Goal: Task Accomplishment & Management: Manage account settings

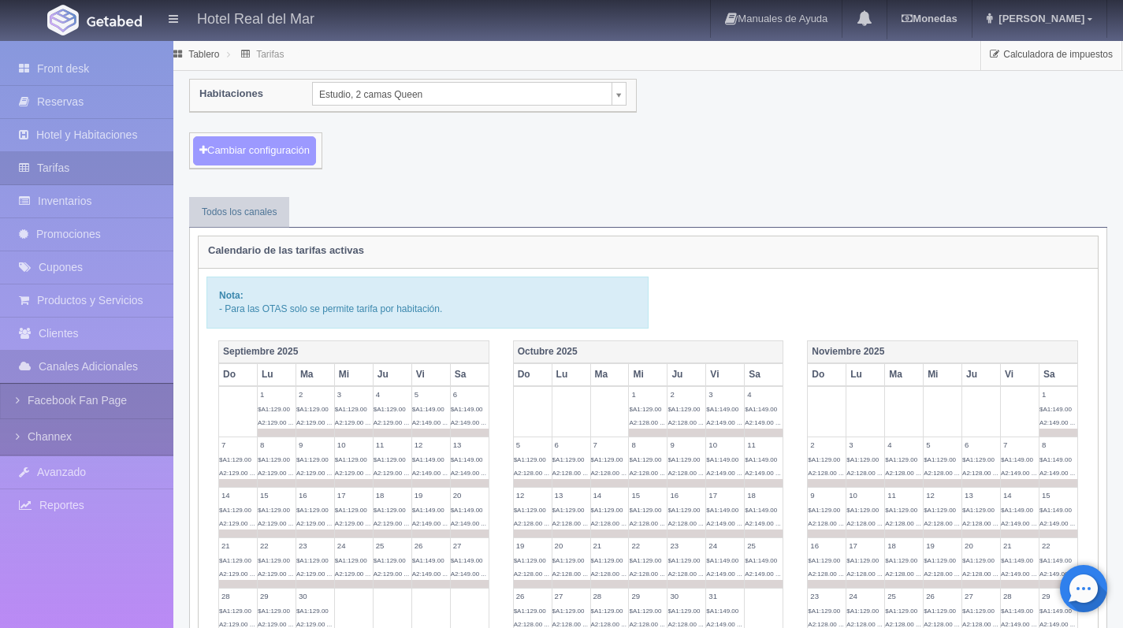
click at [298, 141] on button "Cambiar configuración" at bounding box center [254, 150] width 123 height 29
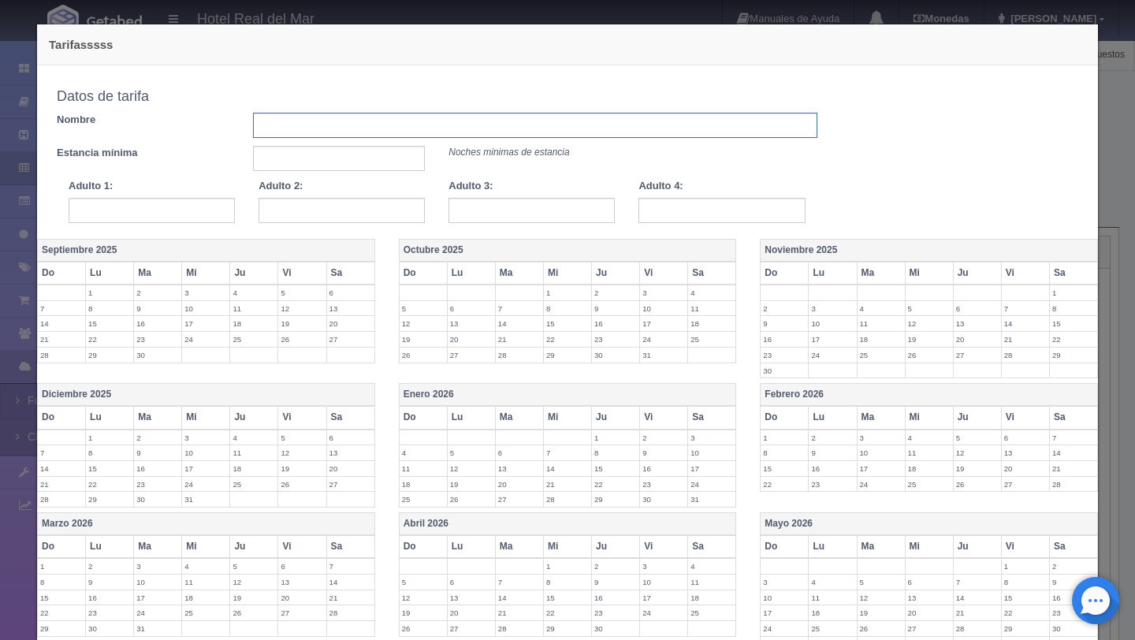
click at [285, 122] on input "text" at bounding box center [535, 125] width 565 height 25
type input "Tarifa dom.jue"
click at [296, 158] on input "text" at bounding box center [339, 158] width 173 height 25
type input "1"
click at [199, 198] on input "text" at bounding box center [152, 210] width 166 height 25
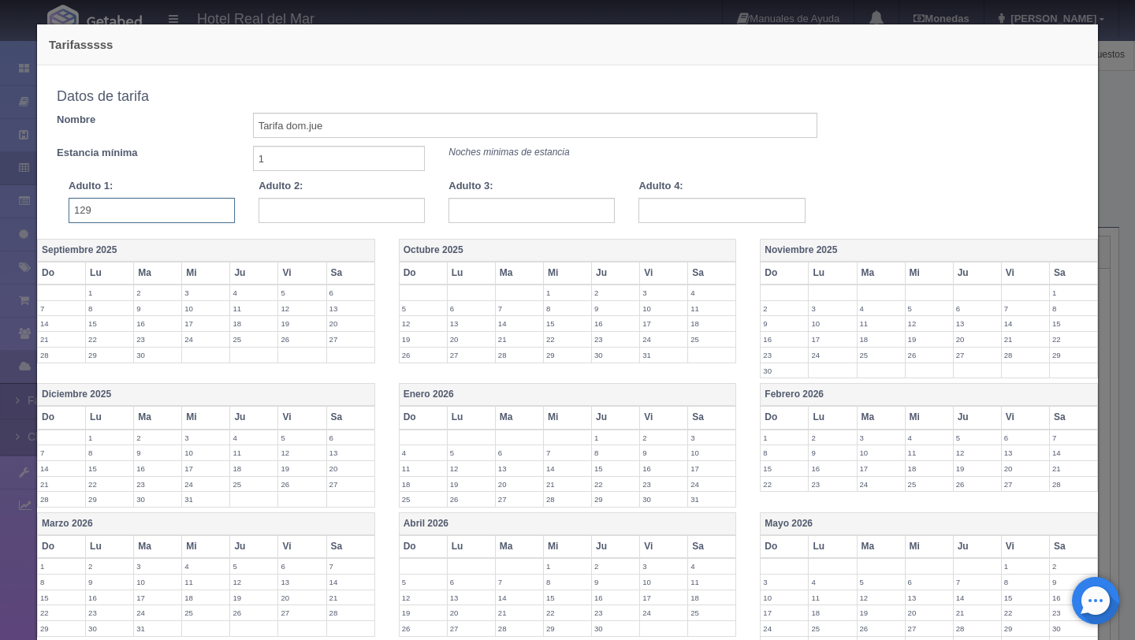
type input "129"
click at [325, 209] on input "text" at bounding box center [342, 210] width 166 height 25
type input "129"
click at [498, 207] on input "text" at bounding box center [532, 210] width 166 height 25
type input "134"
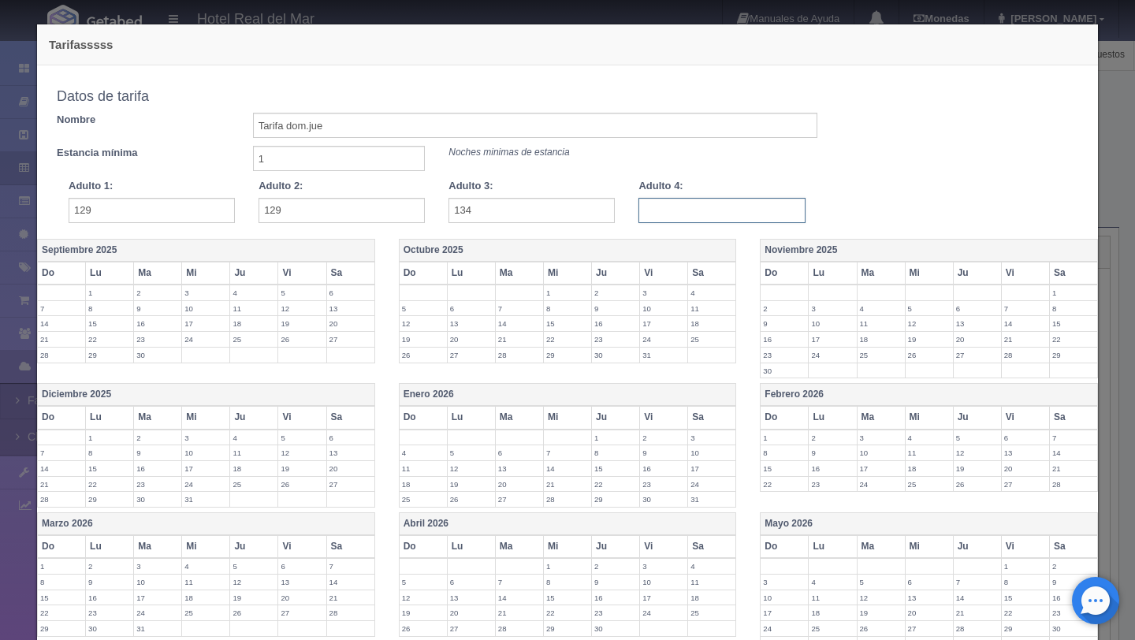
click at [671, 212] on input "text" at bounding box center [722, 210] width 166 height 25
type input "159"
click at [635, 246] on th "Octubre 2025" at bounding box center [567, 250] width 337 height 23
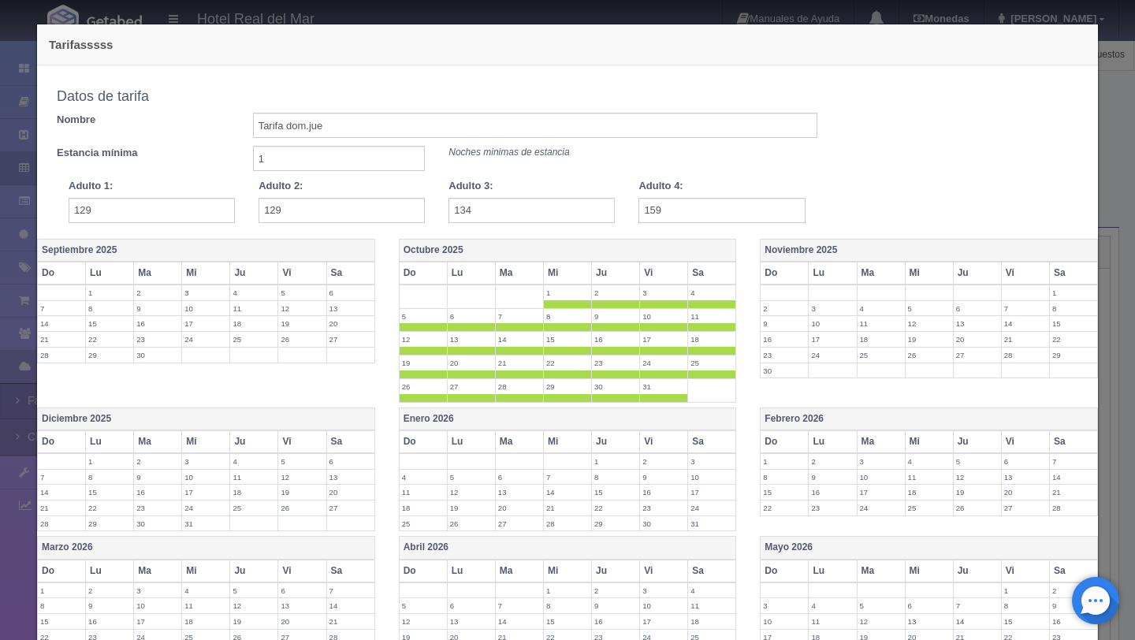
click at [645, 266] on th "Vi" at bounding box center [664, 273] width 48 height 23
click at [696, 270] on th "Sa" at bounding box center [712, 273] width 48 height 23
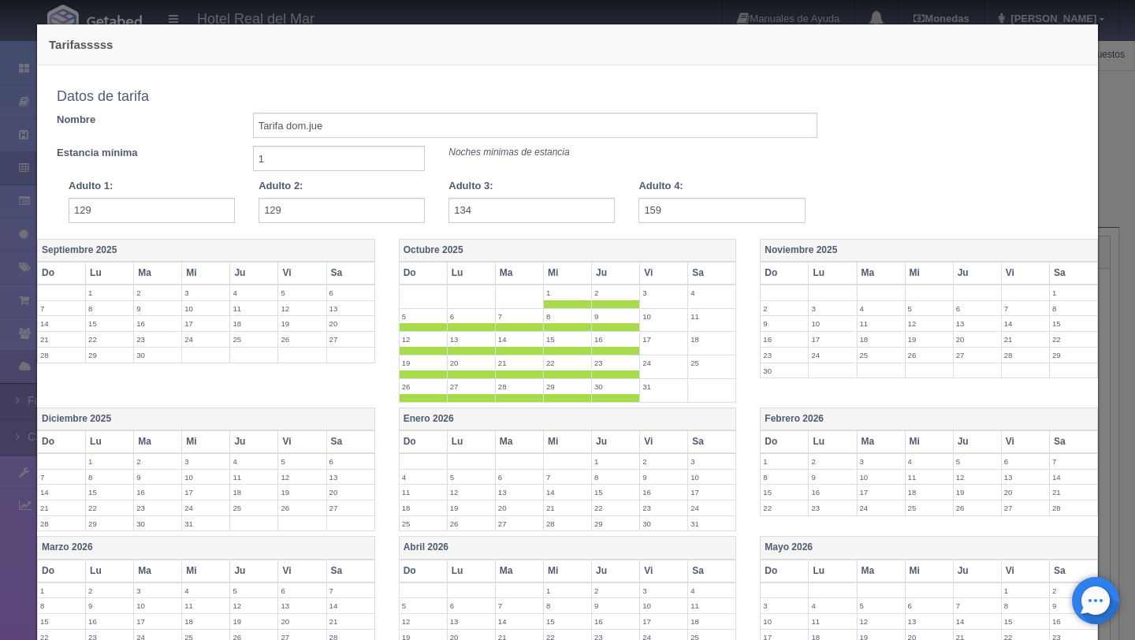
click at [945, 244] on th "Noviembre 2025" at bounding box center [929, 250] width 337 height 23
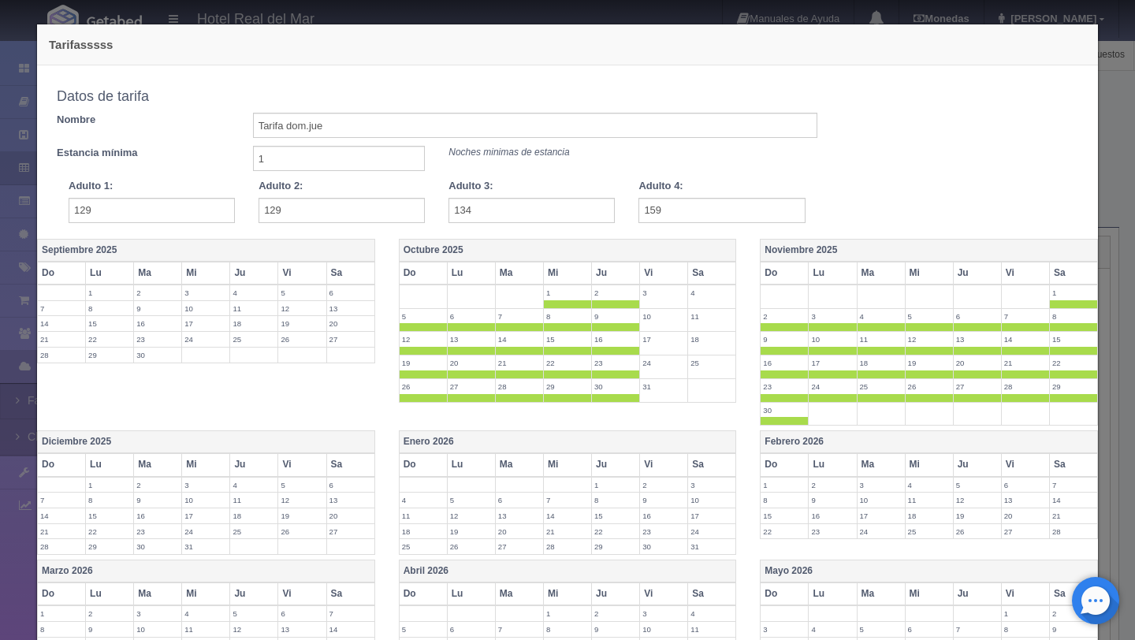
click at [1004, 272] on th "Vi" at bounding box center [1025, 273] width 48 height 23
click at [1051, 268] on th "Sa" at bounding box center [1073, 273] width 48 height 23
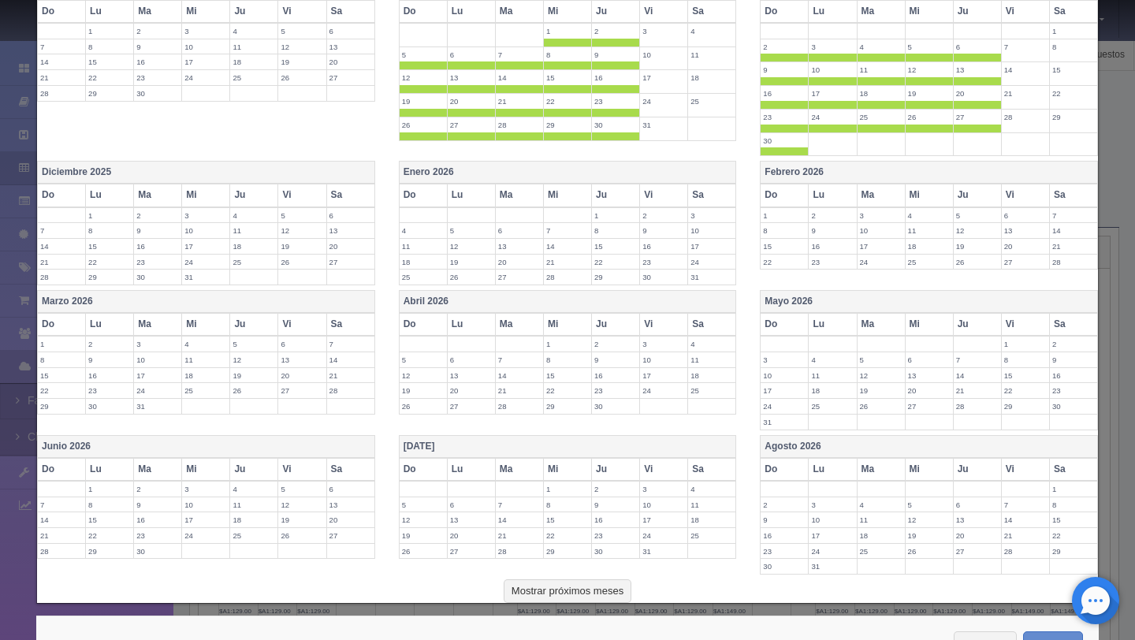
scroll to position [285, 0]
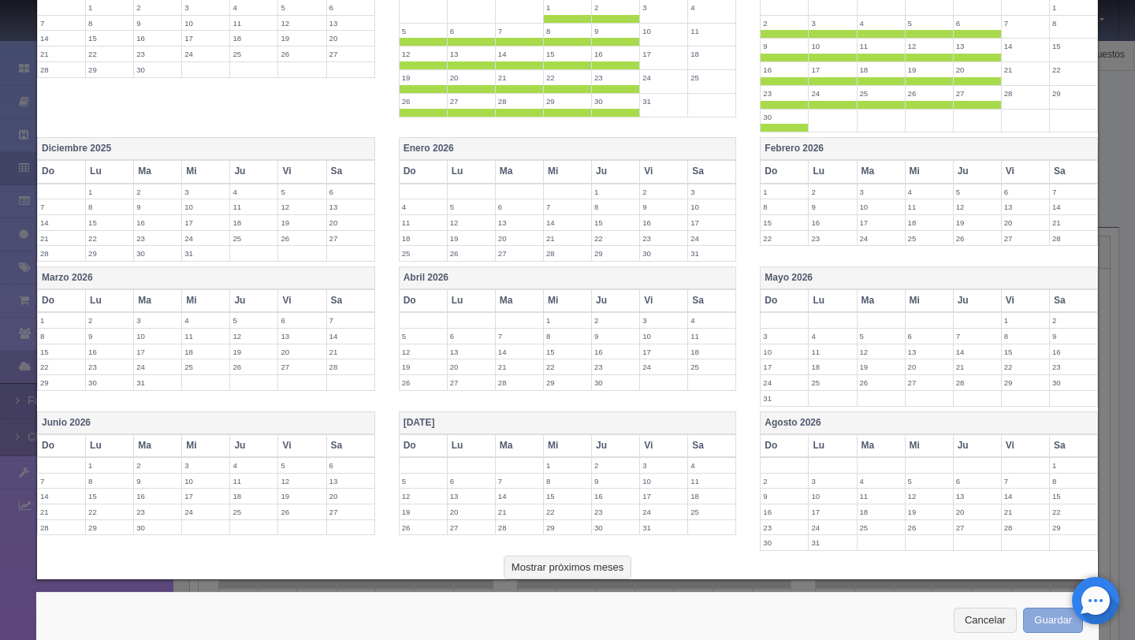
click at [1034, 623] on button "Guardar" at bounding box center [1053, 621] width 60 height 26
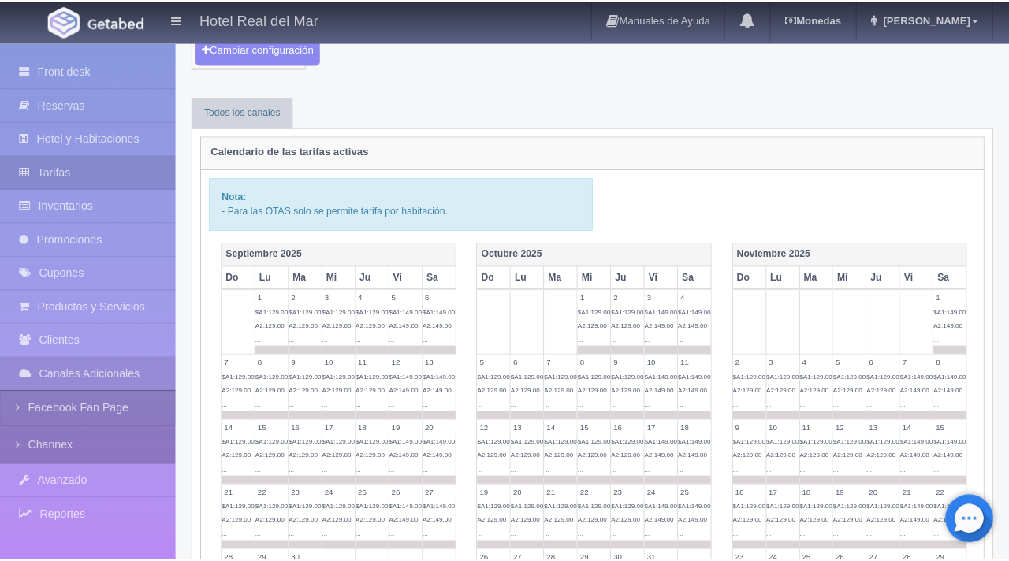
scroll to position [108, 0]
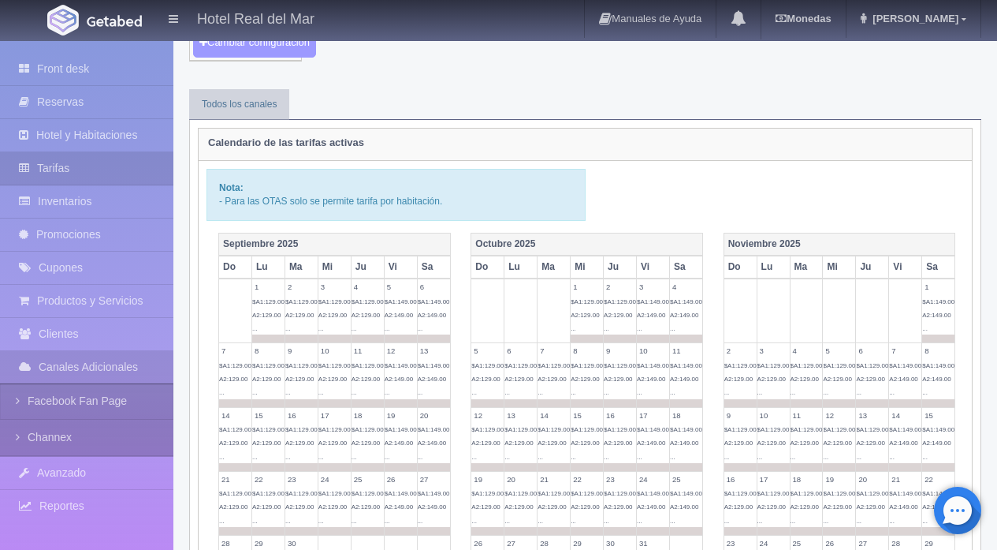
click at [282, 47] on button "Cambiar configuración" at bounding box center [254, 42] width 123 height 29
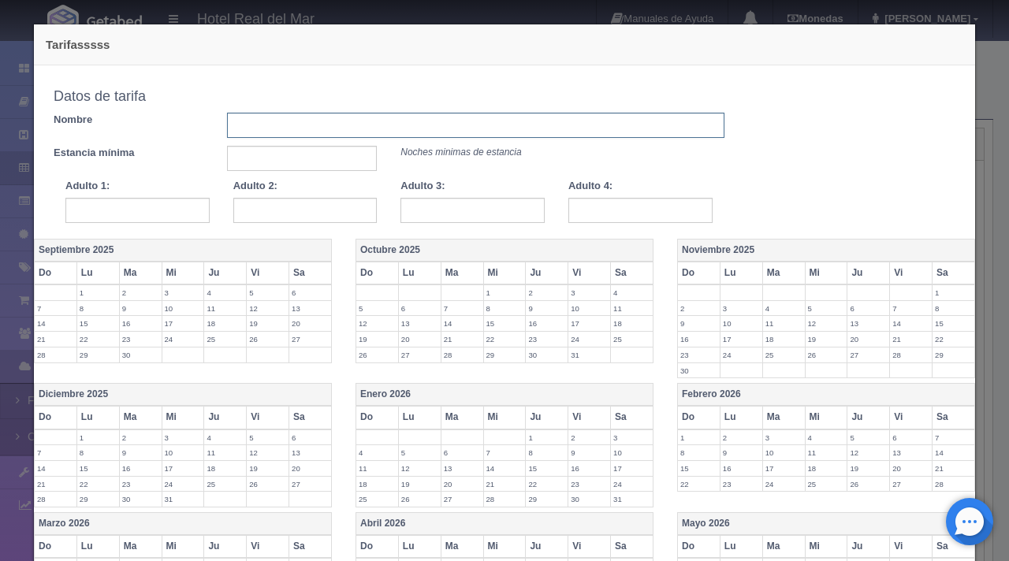
click at [317, 124] on input "text" at bounding box center [475, 125] width 497 height 25
click at [281, 130] on input "Tarifa dom.jue" at bounding box center [475, 125] width 497 height 25
type input "Tarifa [PERSON_NAME]"
click at [304, 154] on input "text" at bounding box center [302, 158] width 150 height 25
type input "1"
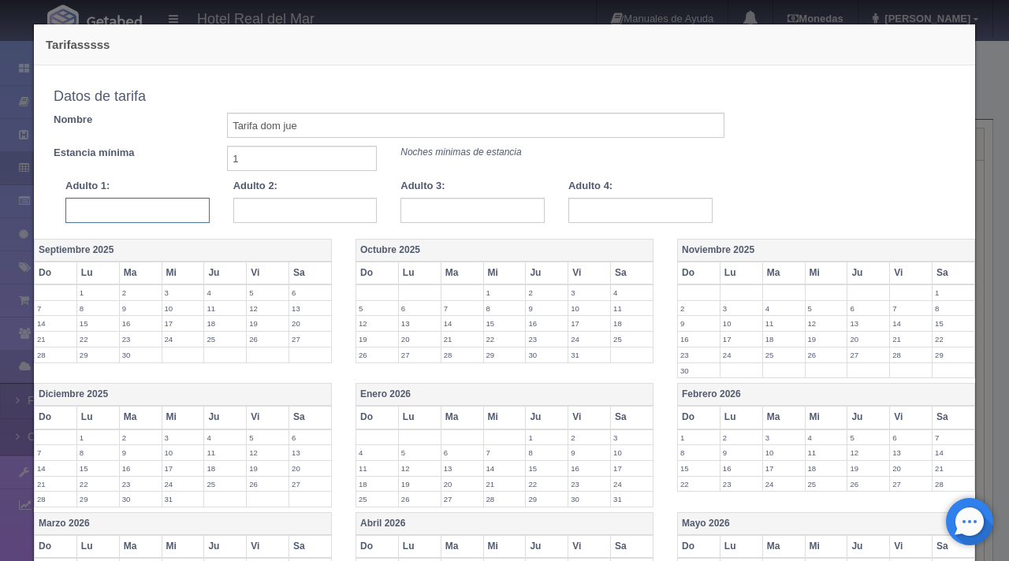
click at [155, 218] on input "text" at bounding box center [137, 210] width 144 height 25
type input "129"
click at [286, 214] on input "text" at bounding box center [305, 210] width 144 height 25
type input "129"
click at [447, 220] on input "text" at bounding box center [473, 210] width 144 height 25
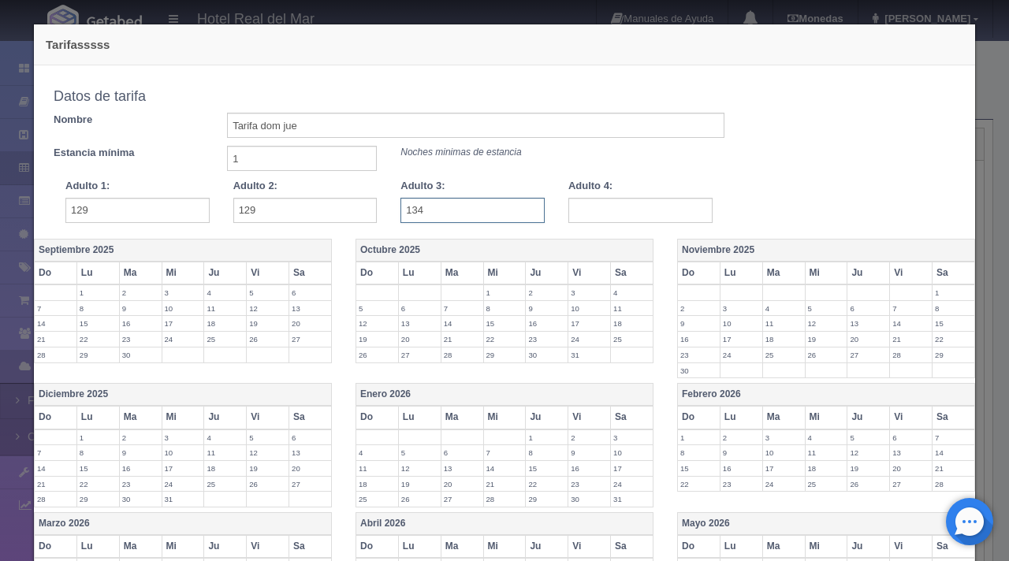
type input "134"
click at [606, 215] on input "text" at bounding box center [640, 210] width 144 height 25
type input "159"
click at [428, 254] on th "Octubre 2025" at bounding box center [504, 250] width 297 height 23
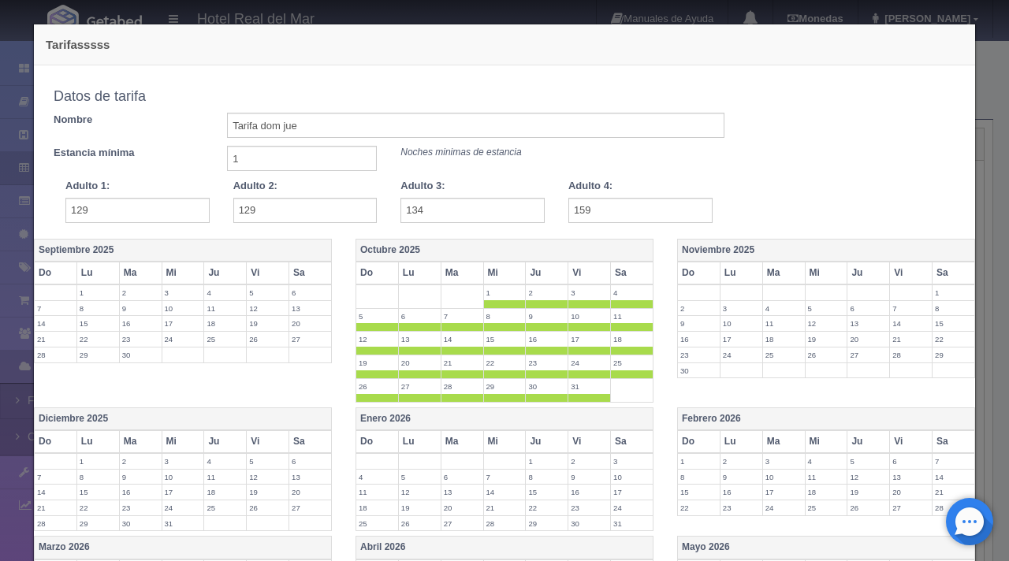
click at [570, 272] on th "Vi" at bounding box center [589, 273] width 43 height 23
click at [808, 248] on th "Noviembre 2025" at bounding box center [826, 250] width 297 height 23
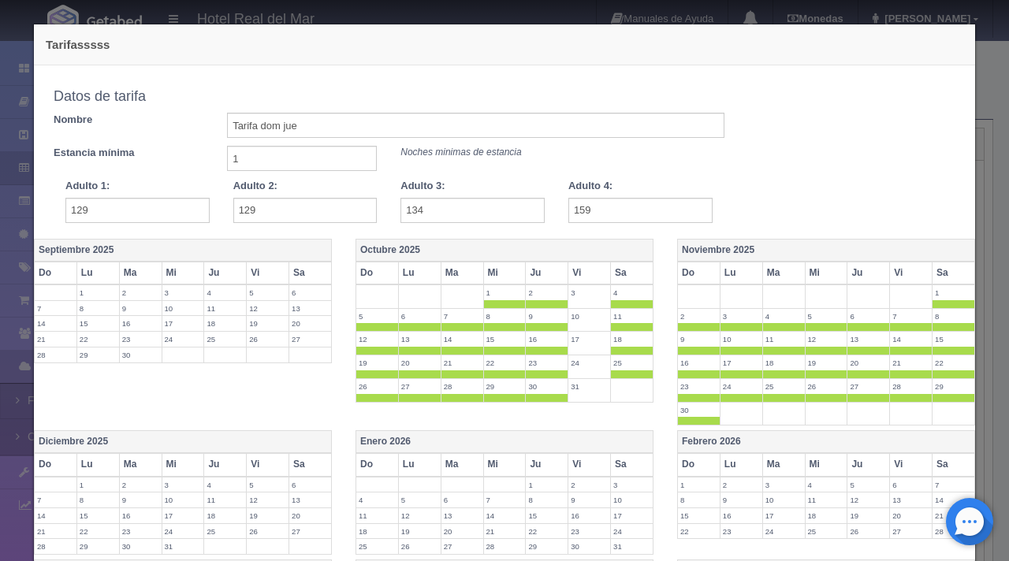
click at [896, 274] on th "Vi" at bounding box center [911, 273] width 43 height 23
click at [945, 294] on label "1" at bounding box center [954, 292] width 42 height 15
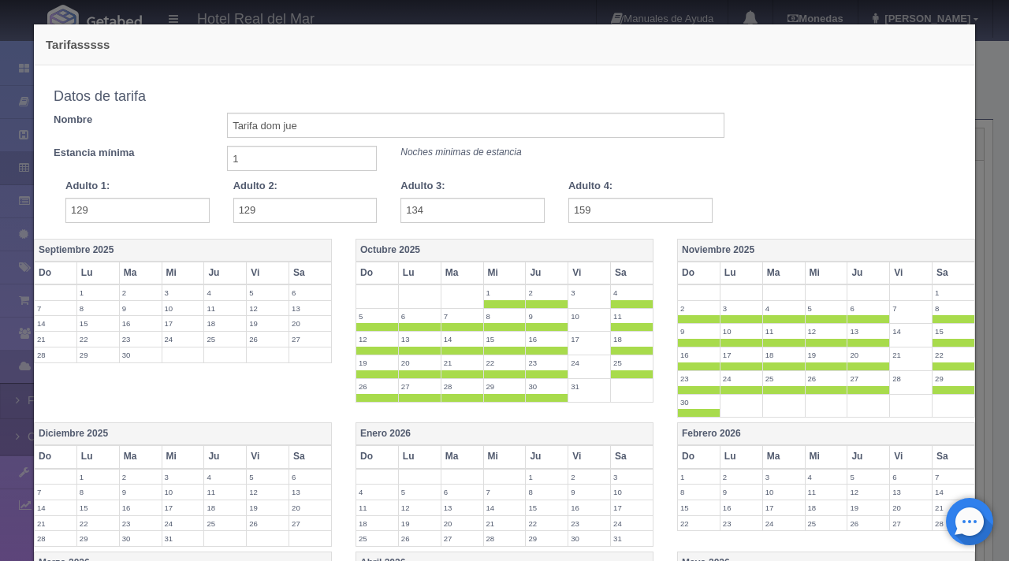
click at [632, 301] on span at bounding box center [632, 304] width 42 height 8
click at [628, 273] on th "Sa" at bounding box center [632, 273] width 43 height 23
click at [951, 289] on label "1" at bounding box center [954, 292] width 42 height 15
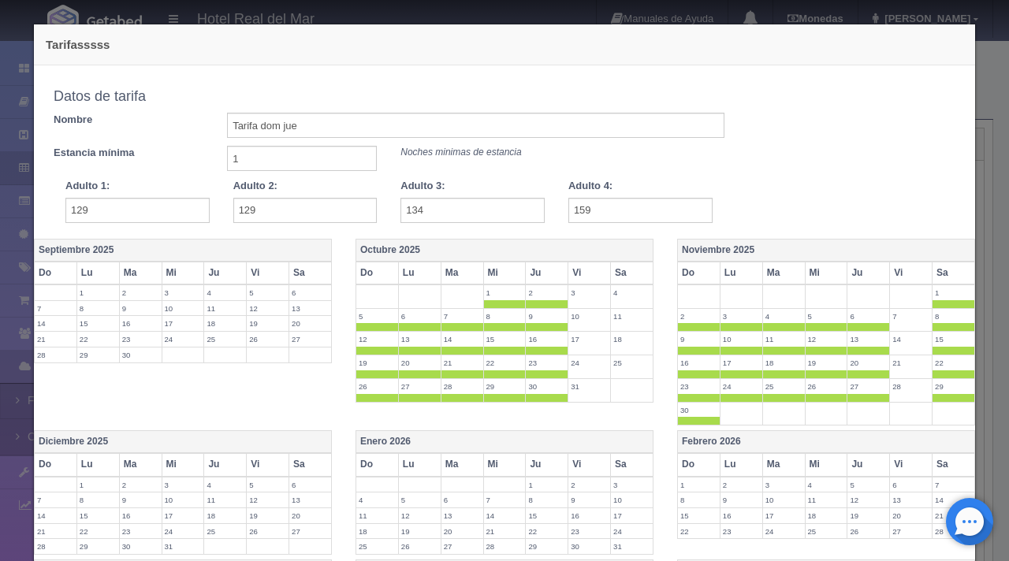
click at [944, 273] on th "Sa" at bounding box center [954, 273] width 43 height 23
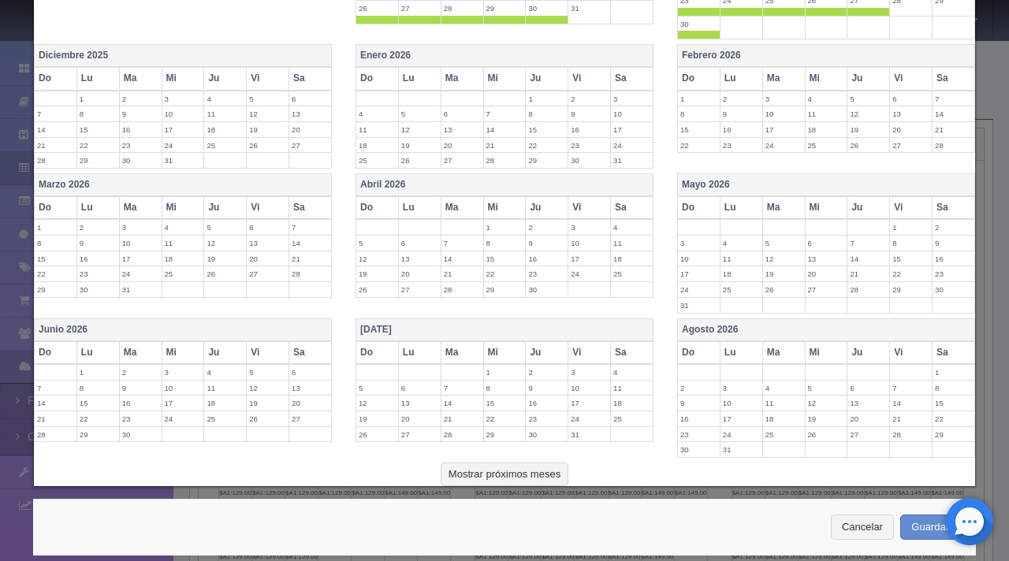
scroll to position [397, 0]
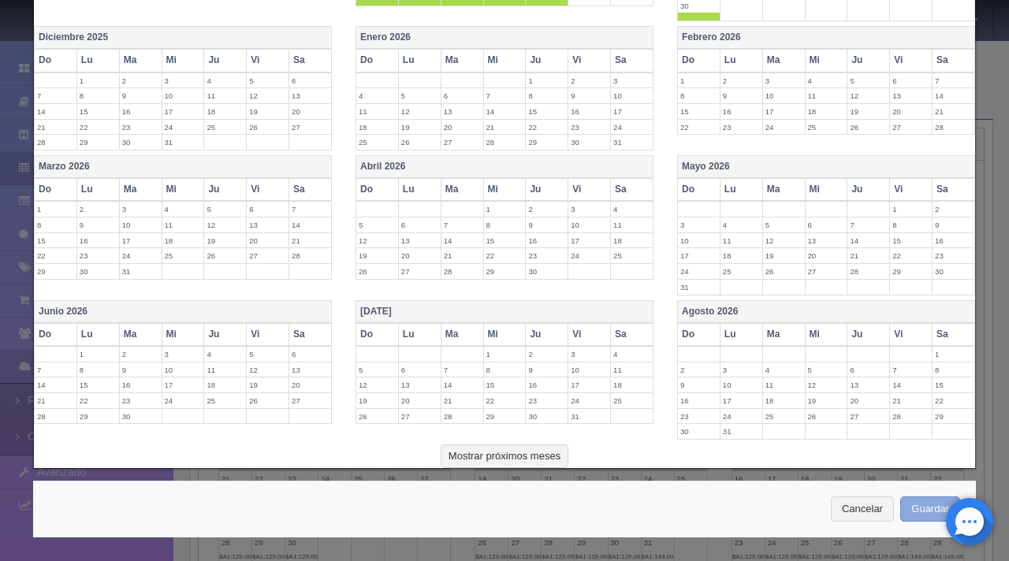
click at [900, 505] on button "Guardar" at bounding box center [930, 510] width 60 height 26
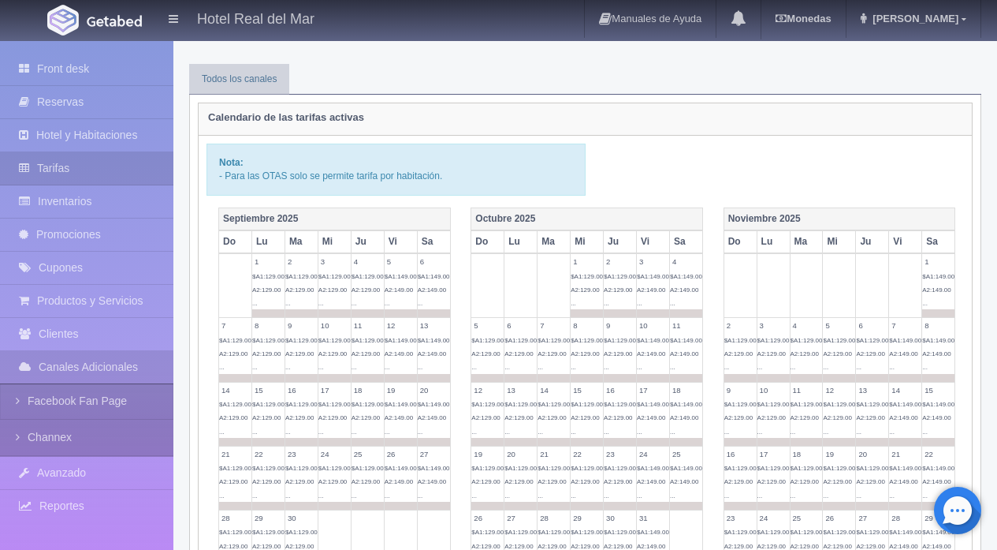
scroll to position [157, 0]
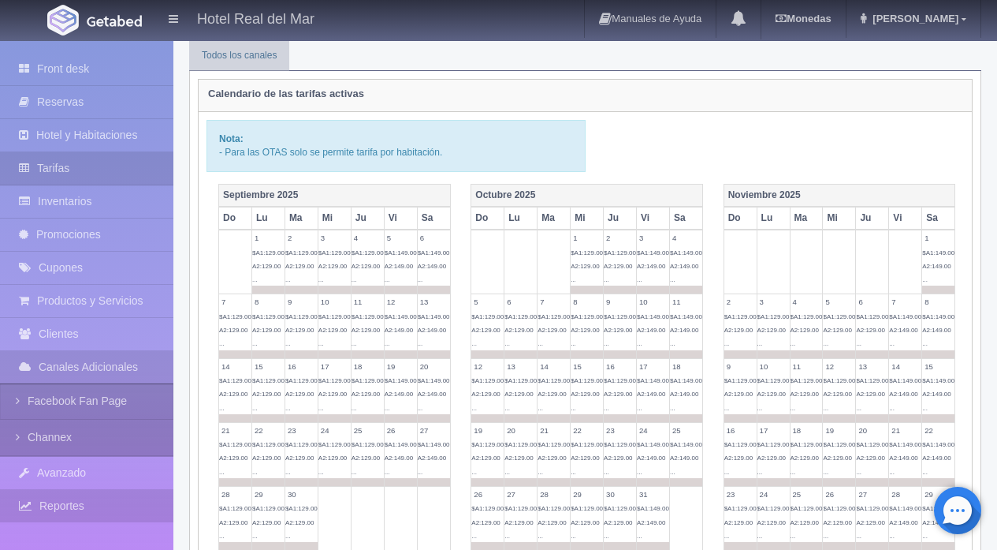
click at [77, 515] on link "Reportes" at bounding box center [86, 506] width 173 height 32
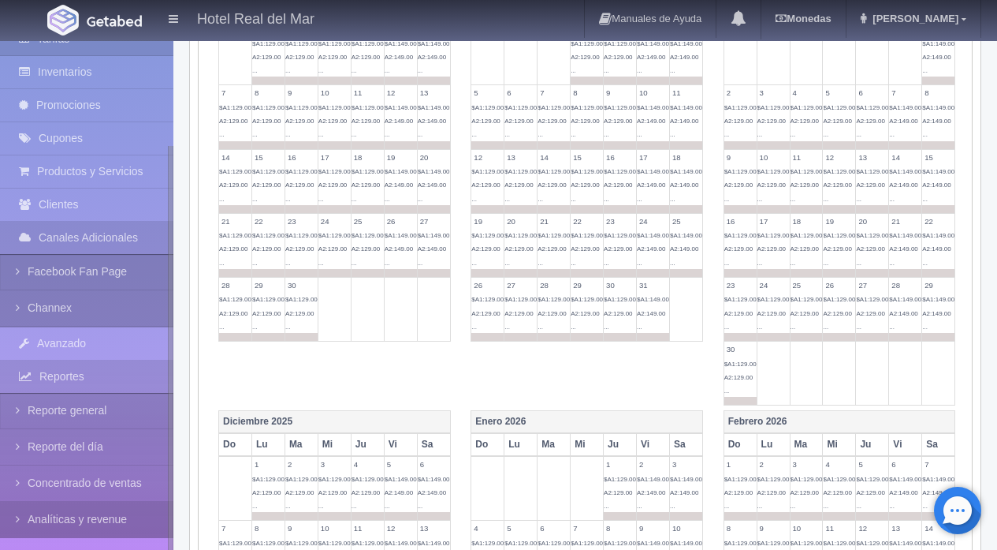
scroll to position [373, 0]
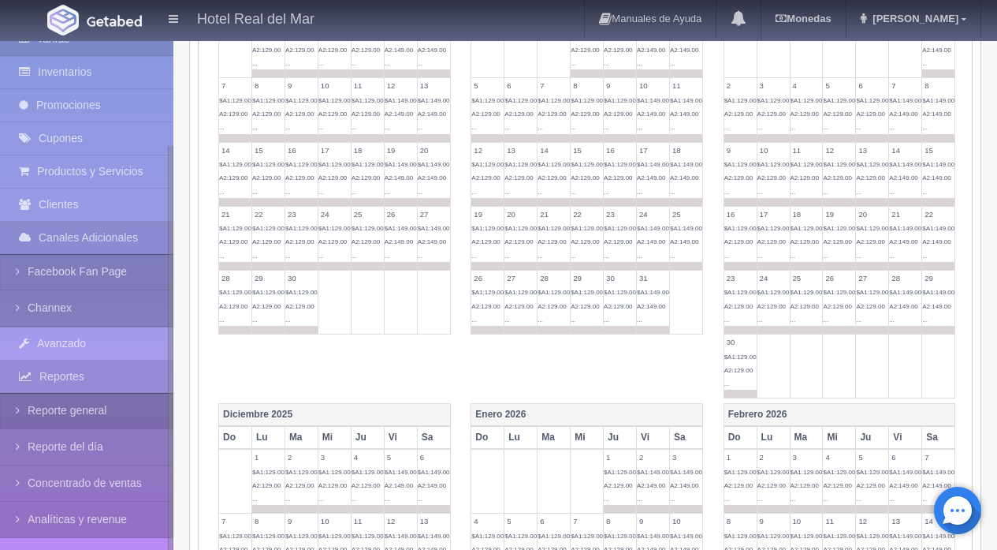
click at [114, 408] on link "Reporte general" at bounding box center [86, 410] width 173 height 35
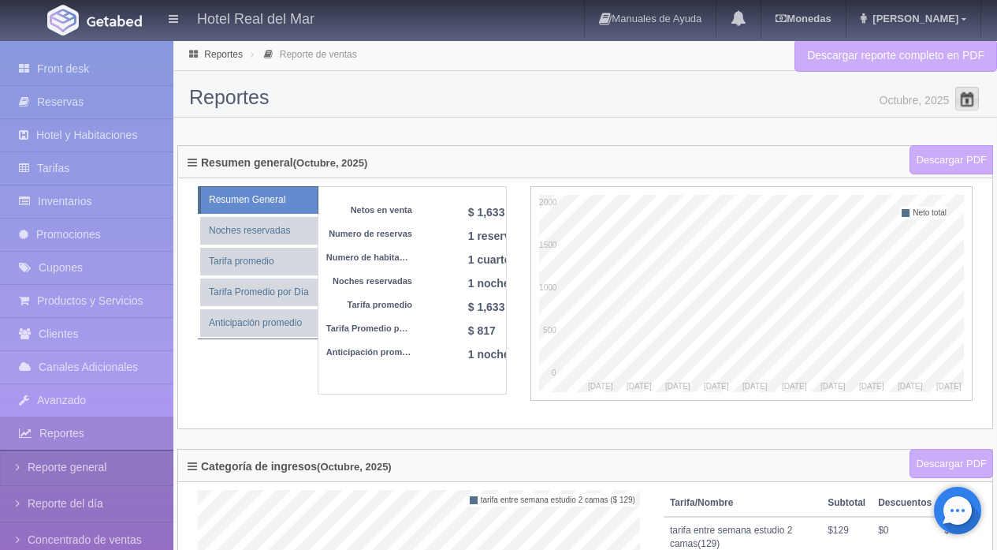
click at [967, 102] on span at bounding box center [967, 98] width 25 height 25
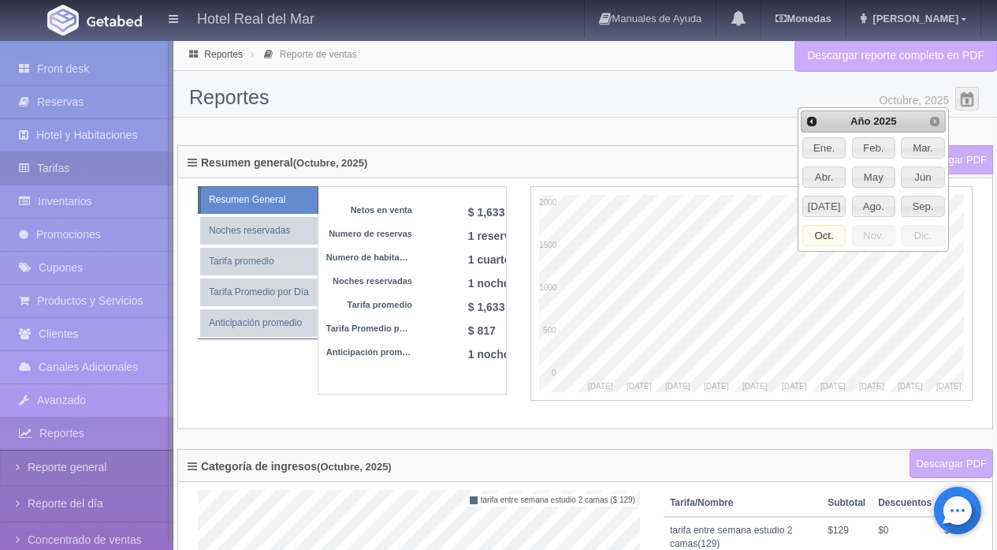
click at [50, 161] on link "Tarifas" at bounding box center [86, 168] width 173 height 32
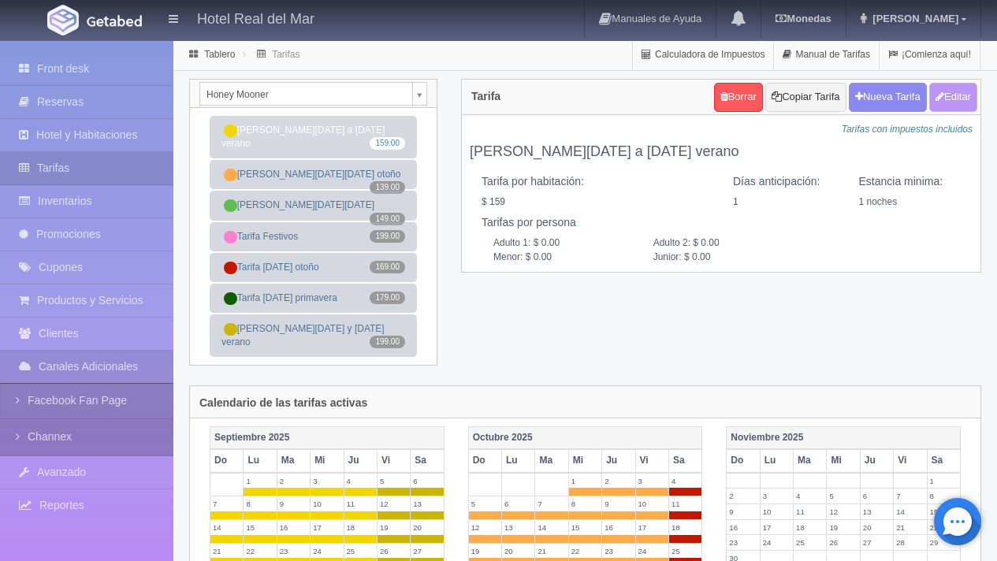
click at [942, 104] on button "Editar" at bounding box center [954, 97] width 48 height 29
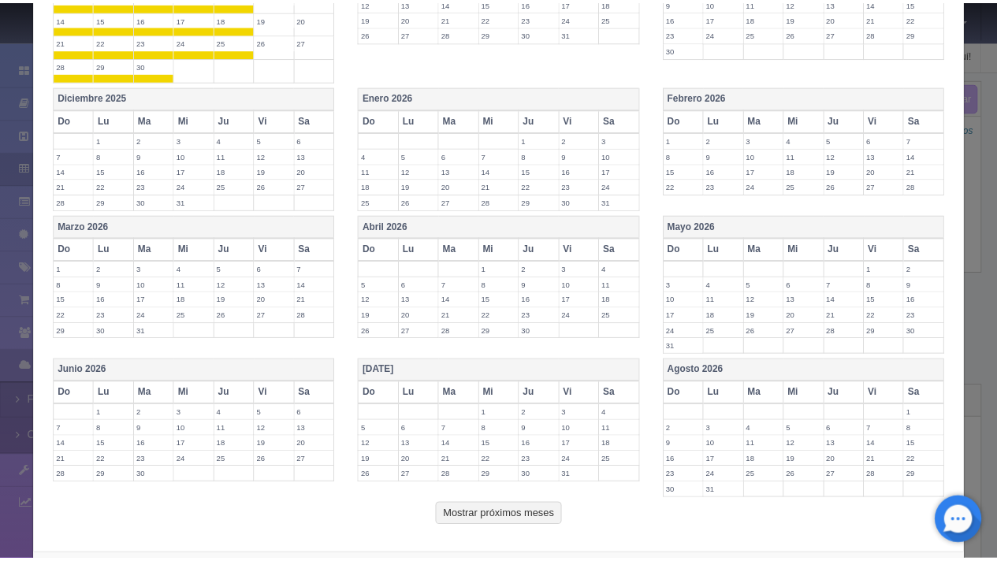
scroll to position [551, 0]
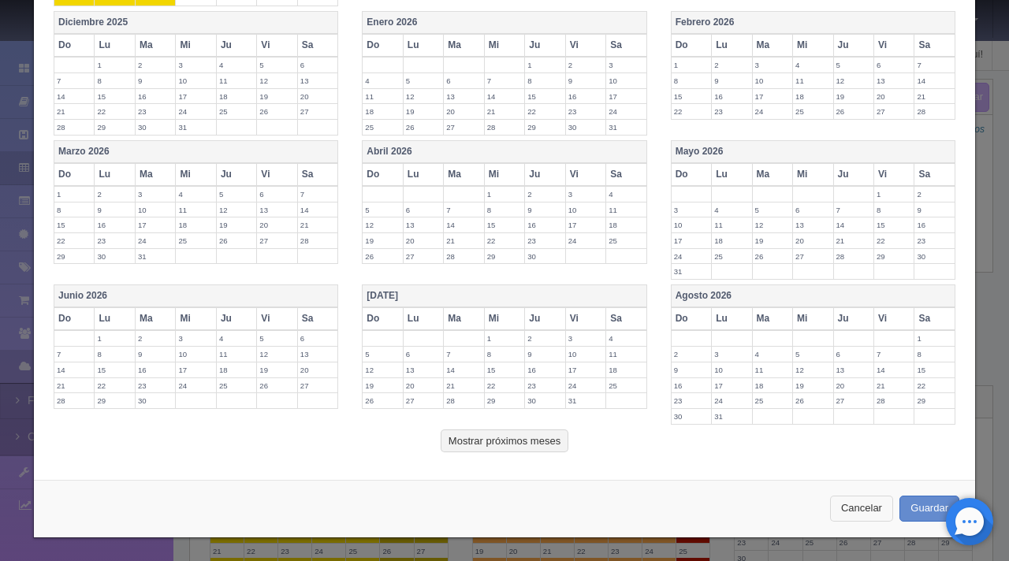
click at [848, 505] on button "Cancelar" at bounding box center [861, 509] width 63 height 26
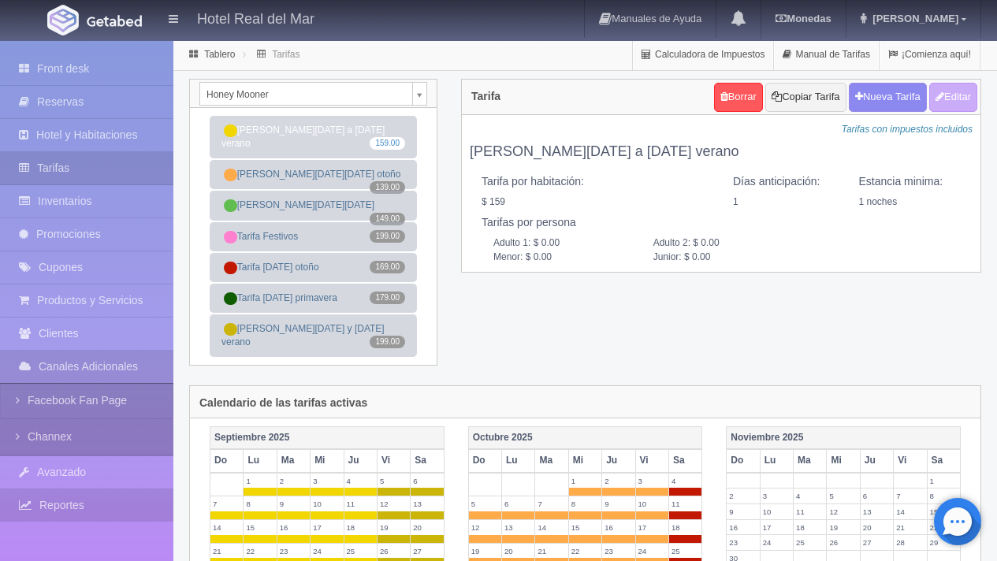
click at [95, 494] on link "Reportes" at bounding box center [86, 506] width 173 height 32
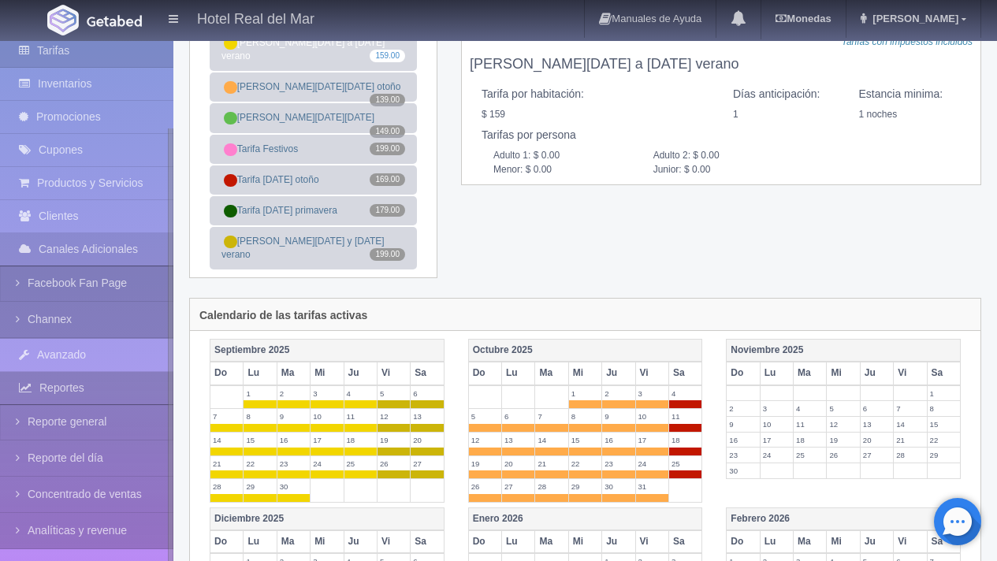
scroll to position [88, 0]
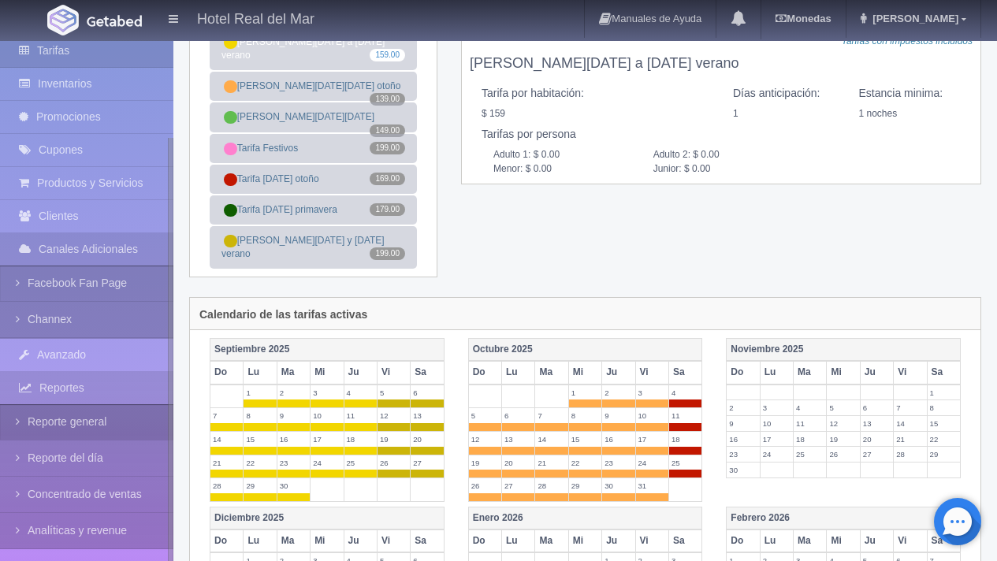
click at [125, 429] on link "Reporte general" at bounding box center [86, 421] width 173 height 35
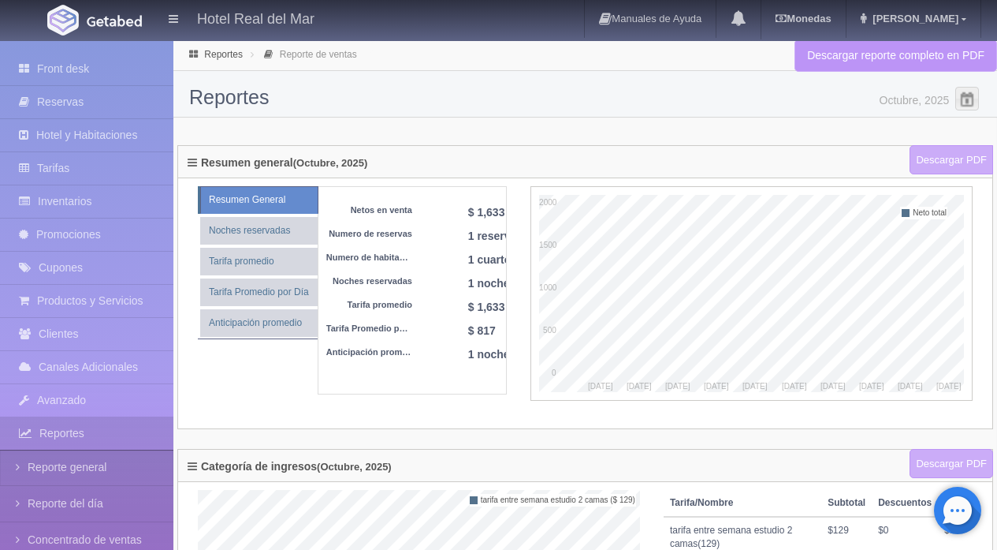
click at [942, 64] on link "Descargar reporte completo en PDF" at bounding box center [896, 55] width 203 height 32
click at [959, 100] on span at bounding box center [967, 98] width 25 height 25
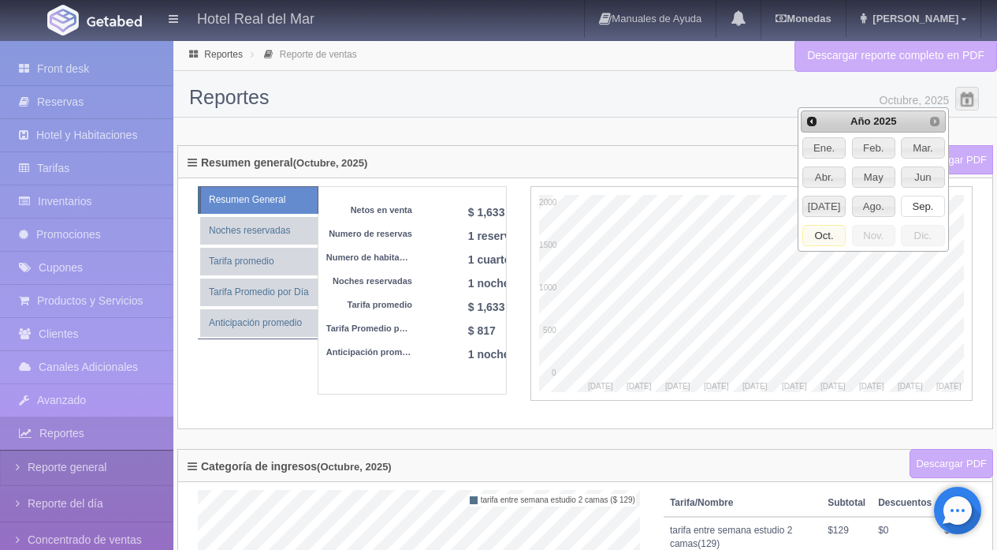
click at [916, 201] on span "Sep." at bounding box center [923, 206] width 42 height 20
type input "Septiembre, 2025"
